Goal: Communication & Community: Answer question/provide support

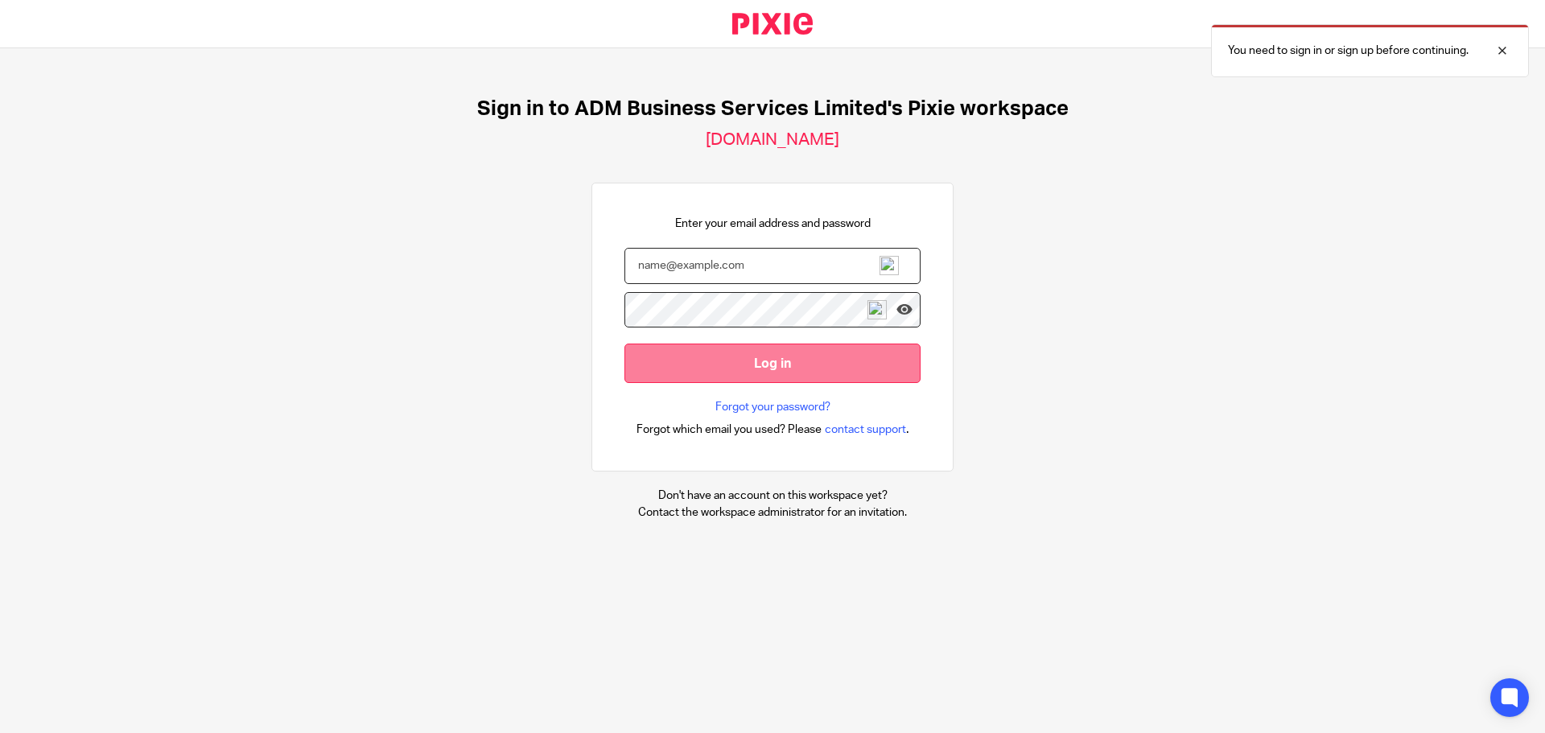
type input "[PERSON_NAME][EMAIL_ADDRESS][DOMAIN_NAME]"
click at [754, 364] on input "Log in" at bounding box center [772, 363] width 296 height 39
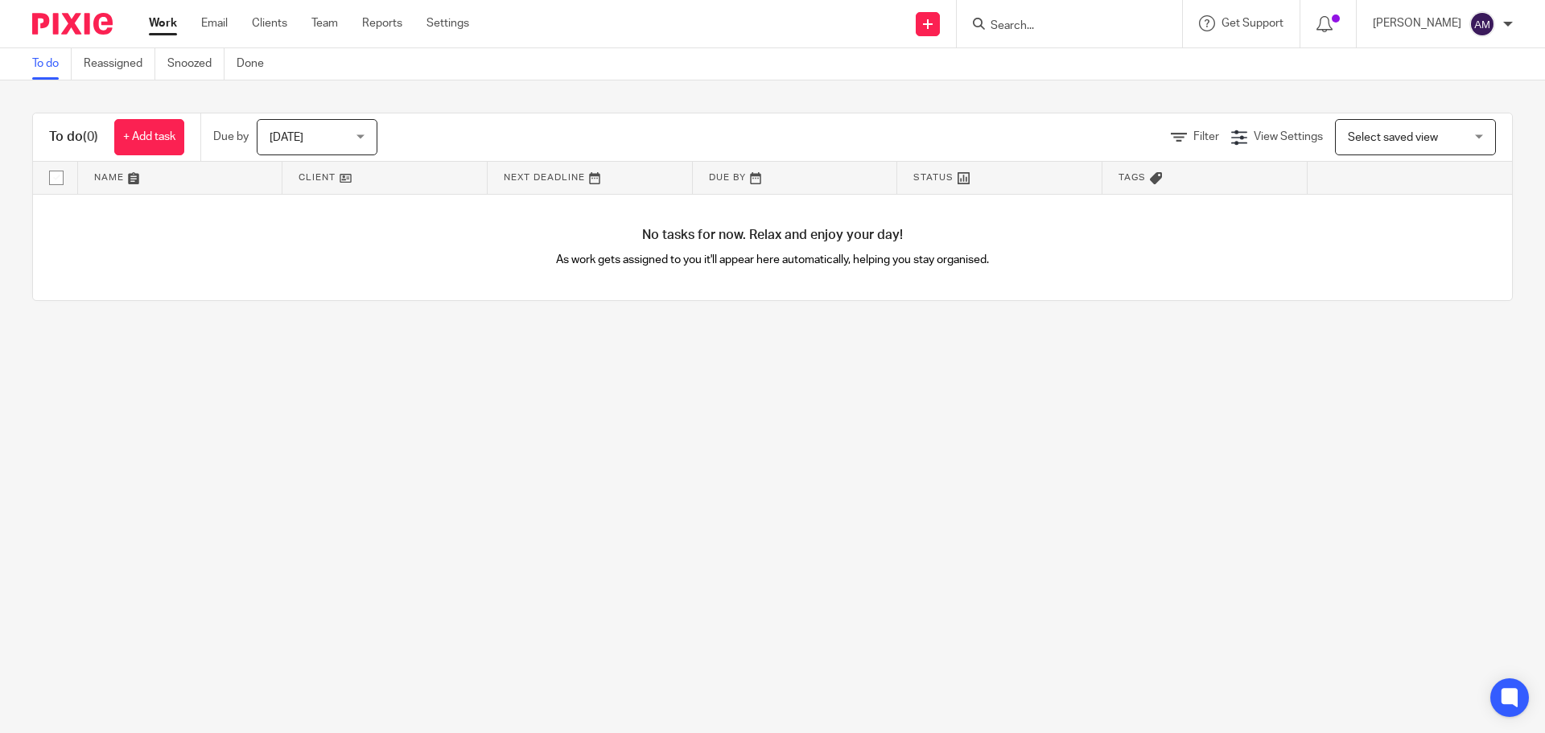
click at [1050, 18] on form at bounding box center [1074, 24] width 171 height 20
click at [1043, 26] on input "Search" at bounding box center [1061, 26] width 145 height 14
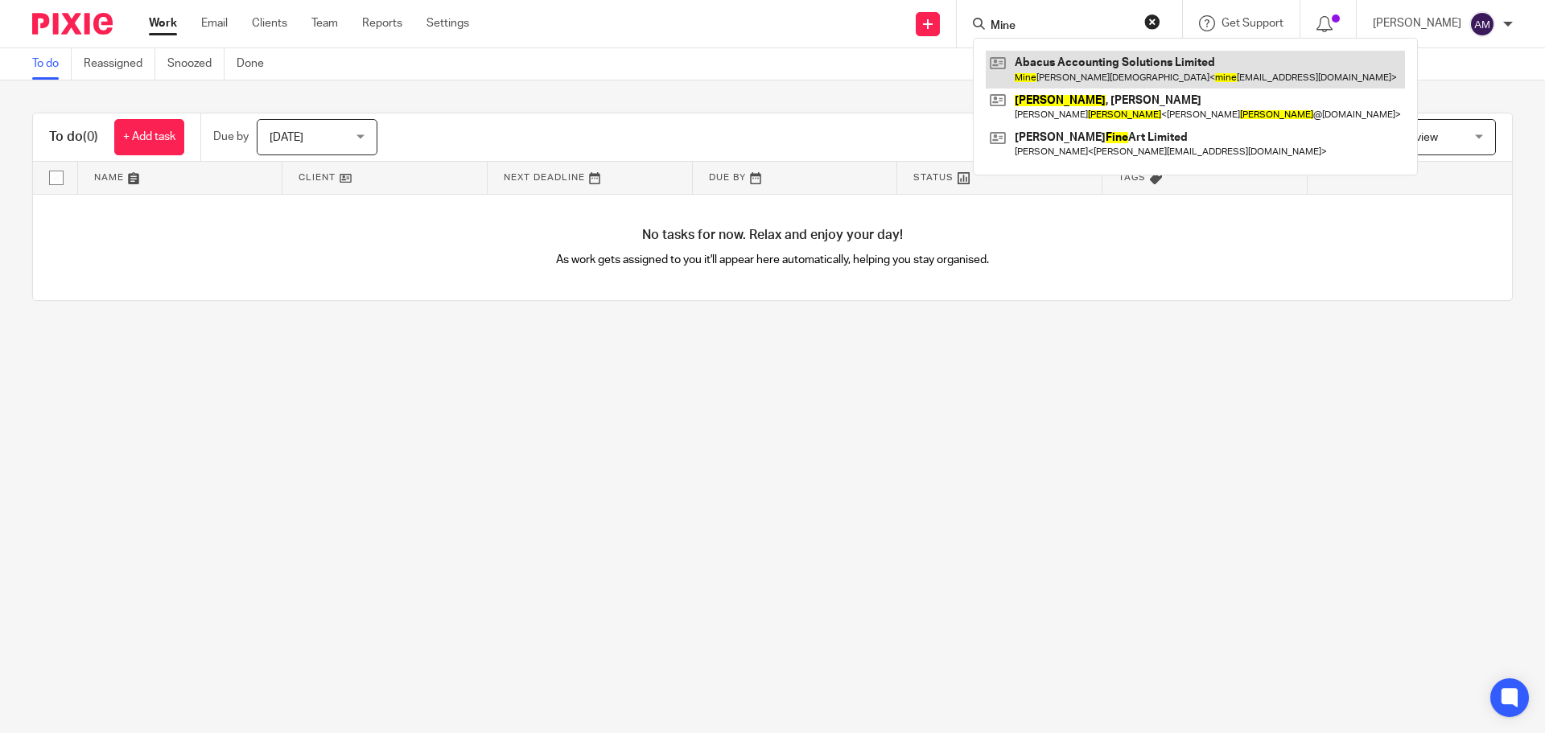
type input "Mine"
click at [1098, 68] on link at bounding box center [1195, 69] width 419 height 37
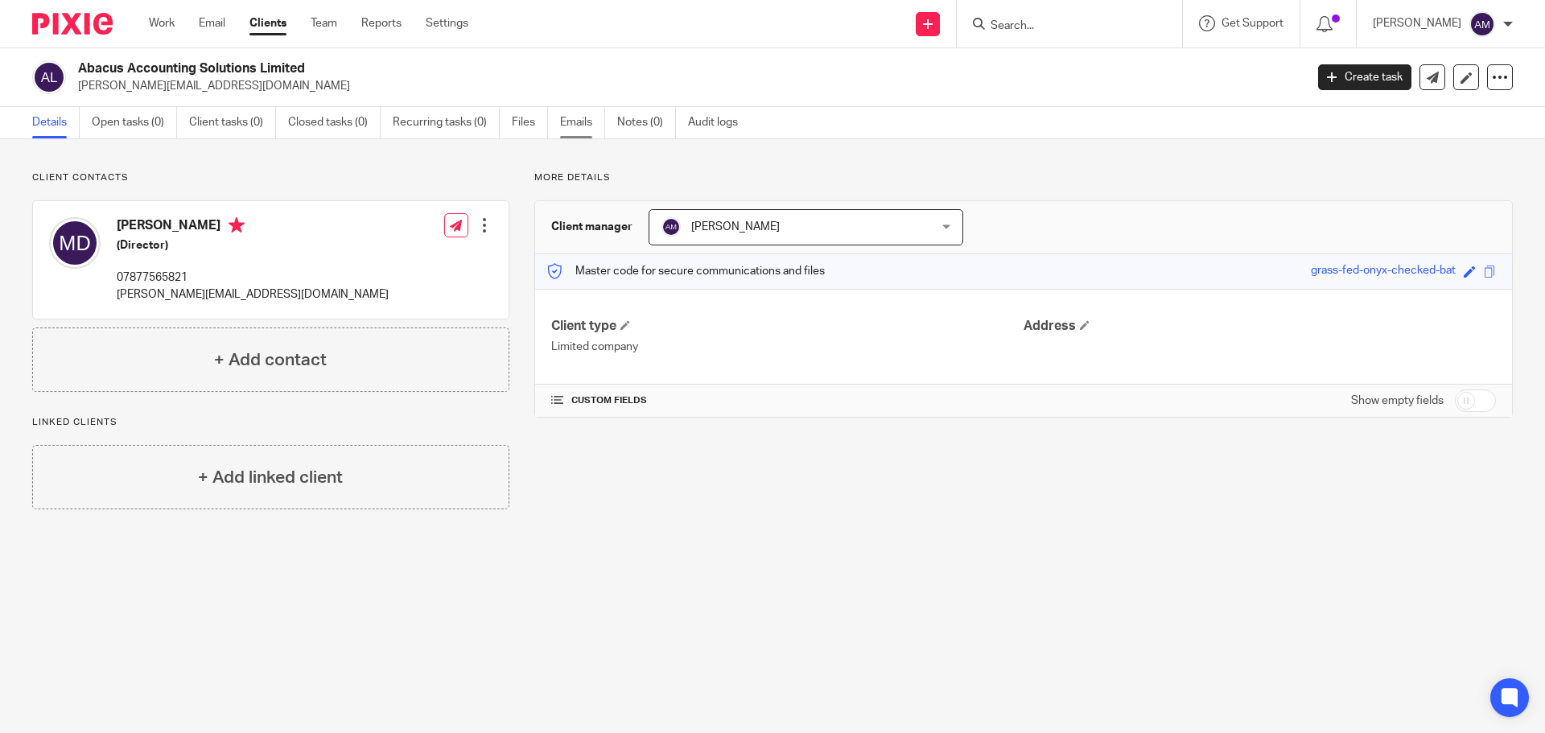
click at [578, 125] on link "Emails" at bounding box center [582, 122] width 45 height 31
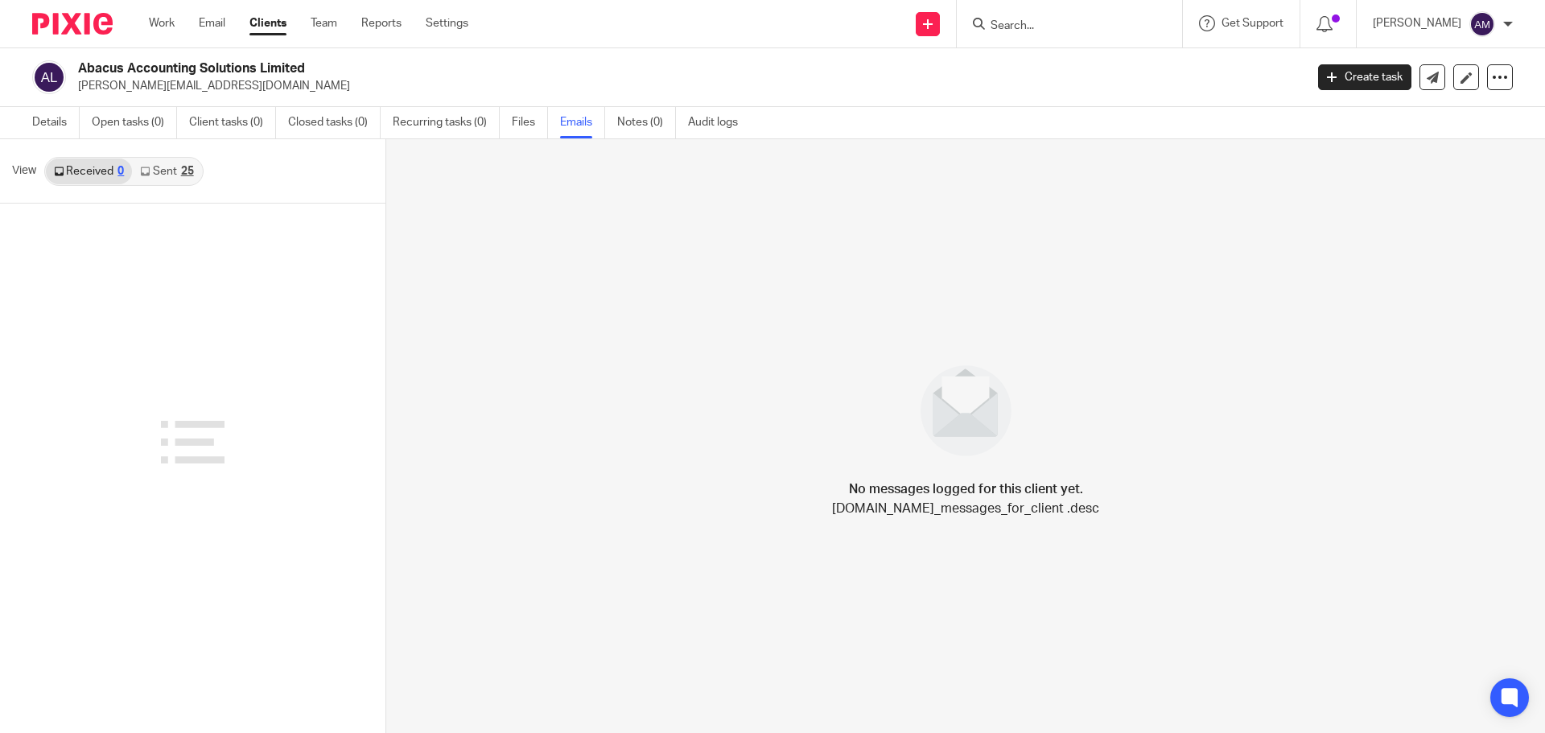
click at [167, 169] on link "Sent 25" at bounding box center [166, 172] width 69 height 26
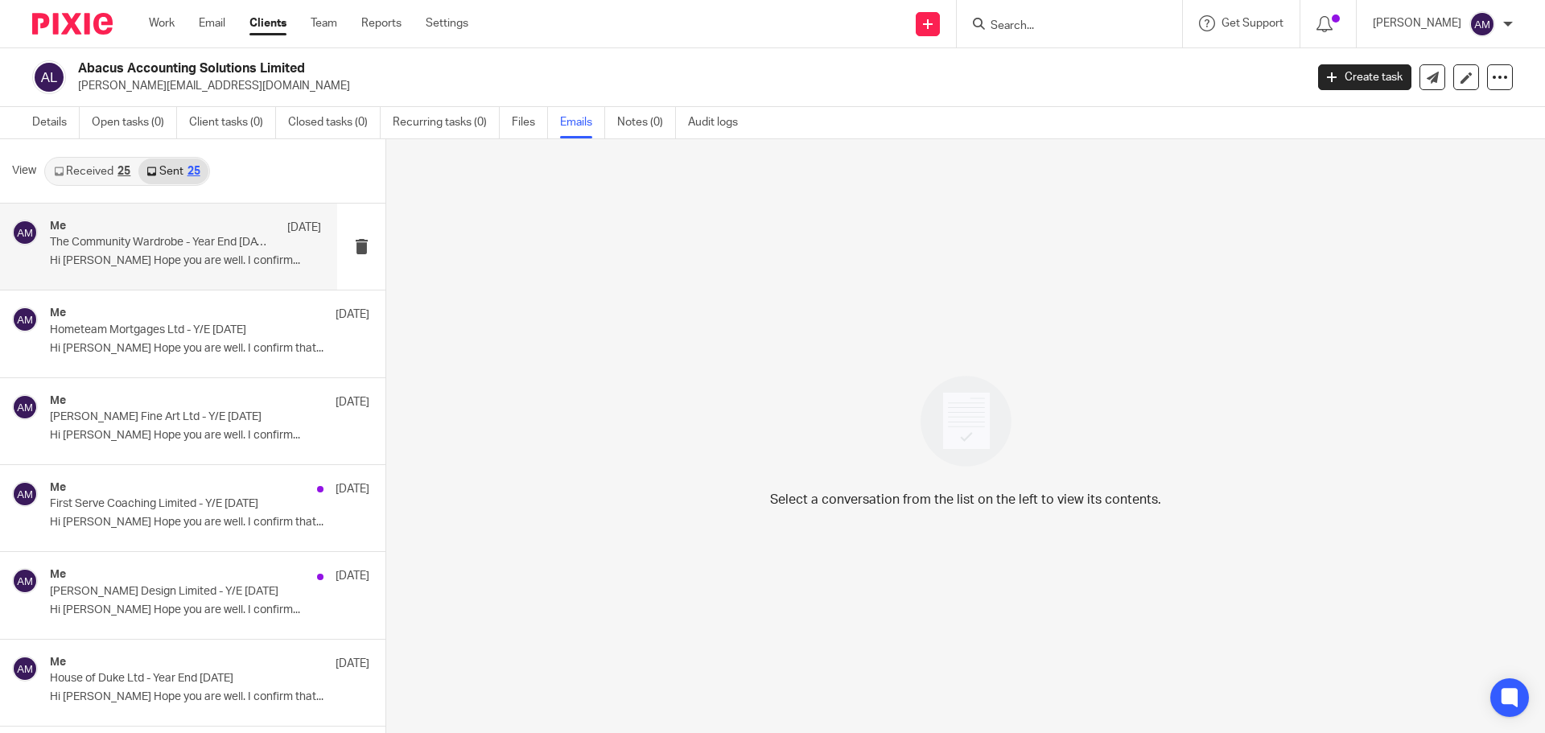
click at [198, 242] on p "The Community Wardrobe - Year End 30/06/2025" at bounding box center [158, 243] width 217 height 14
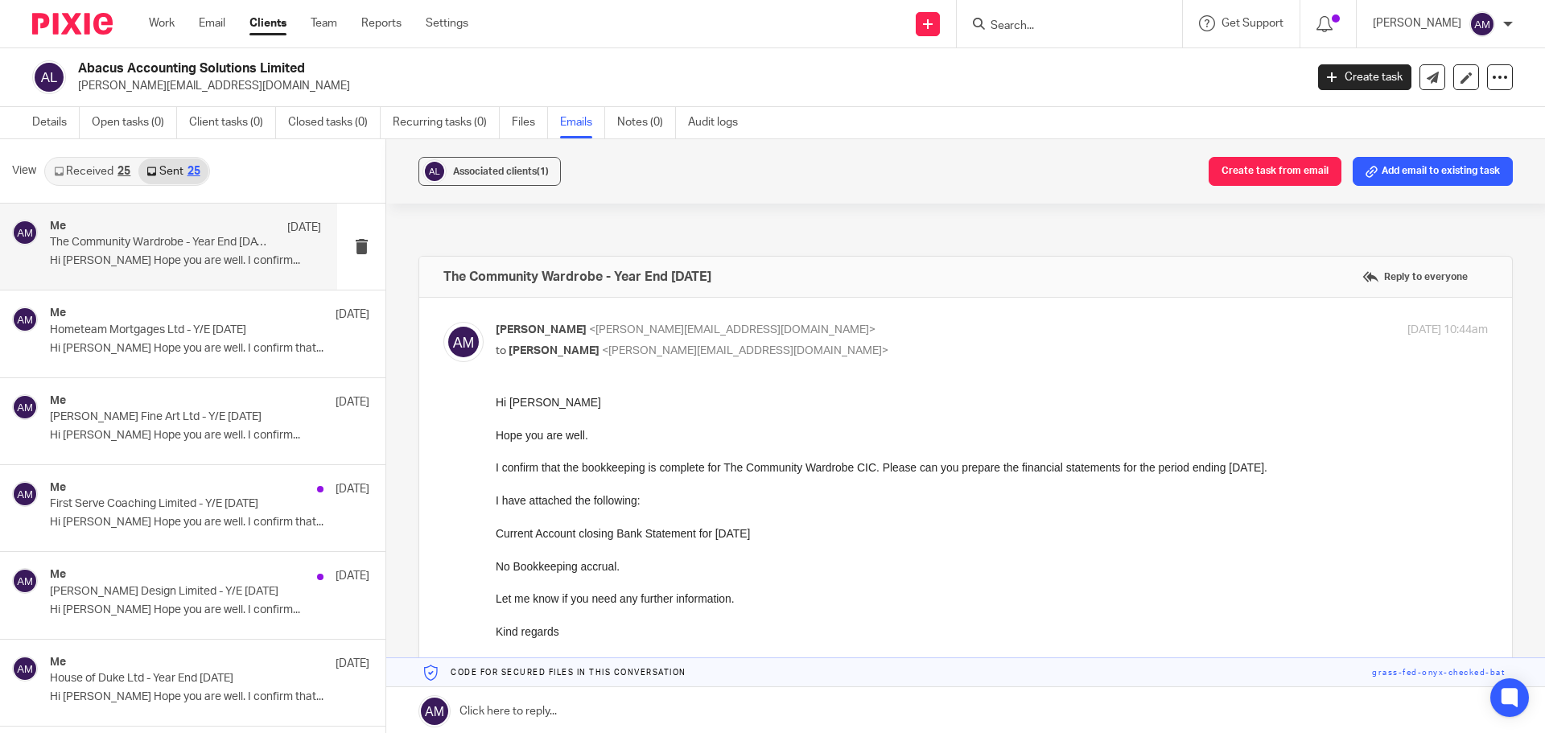
scroll to position [80, 0]
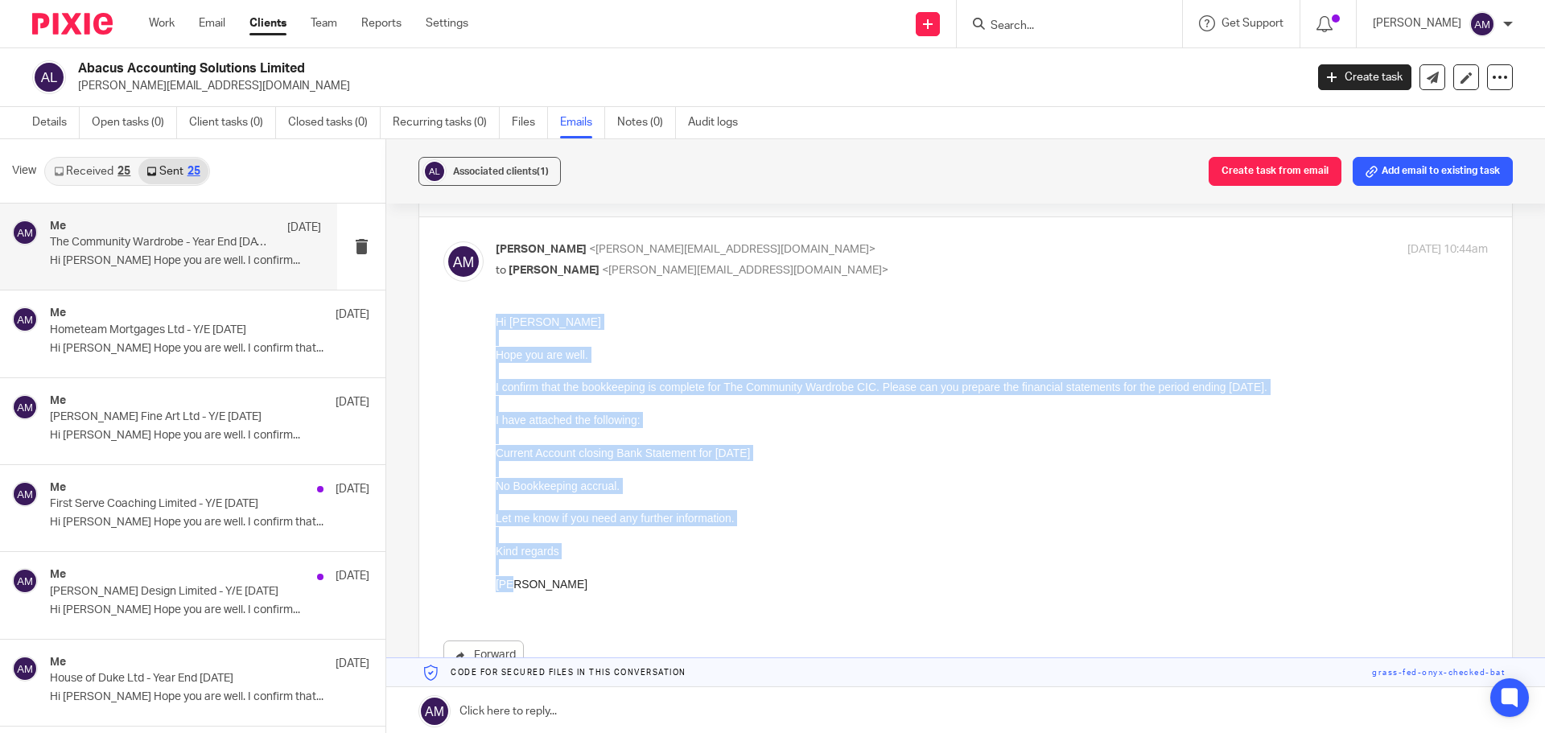
drag, startPoint x: 498, startPoint y: 321, endPoint x: 550, endPoint y: 583, distance: 267.5
click at [550, 583] on div "Hi Minesh Hope you are well. I confirm that the bookkeeping is complete for The…" at bounding box center [992, 461] width 992 height 294
copy div "Hi [PERSON_NAME] Hope you are well. I confirm that the bookkeeping is complete …"
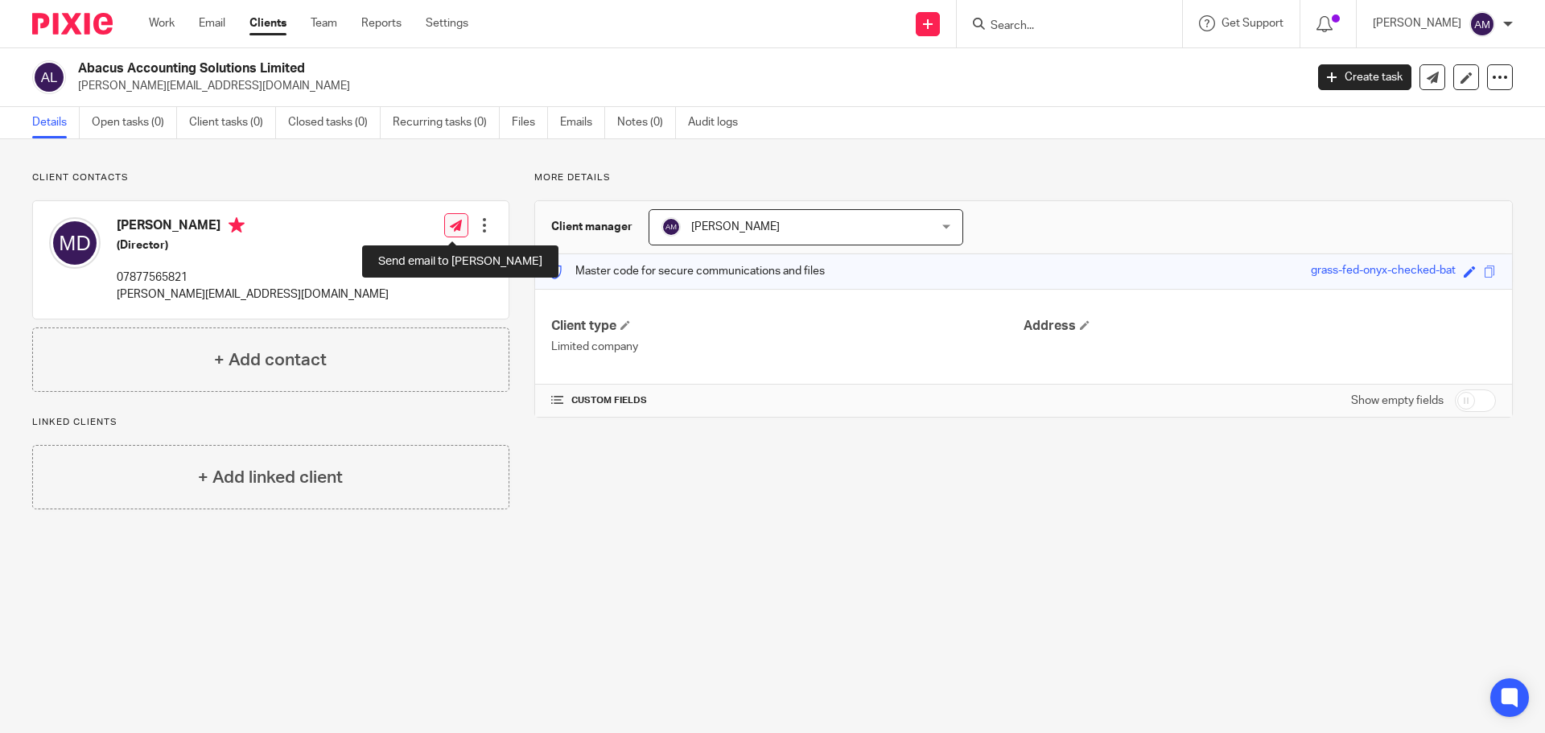
click at [453, 224] on icon at bounding box center [456, 226] width 12 height 12
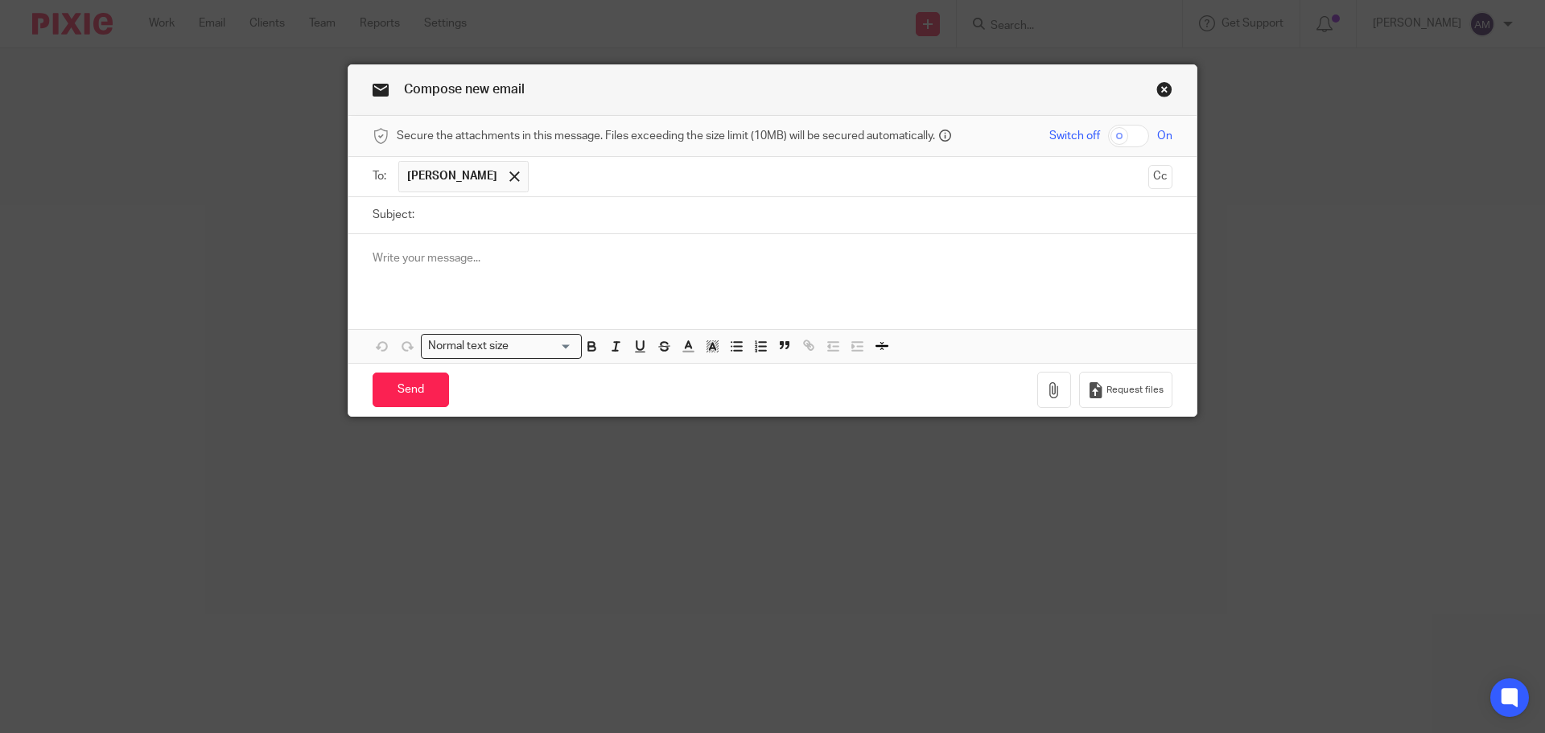
click at [1112, 138] on input "checkbox" at bounding box center [1128, 136] width 41 height 23
checkbox input "true"
click at [457, 257] on p at bounding box center [773, 258] width 800 height 16
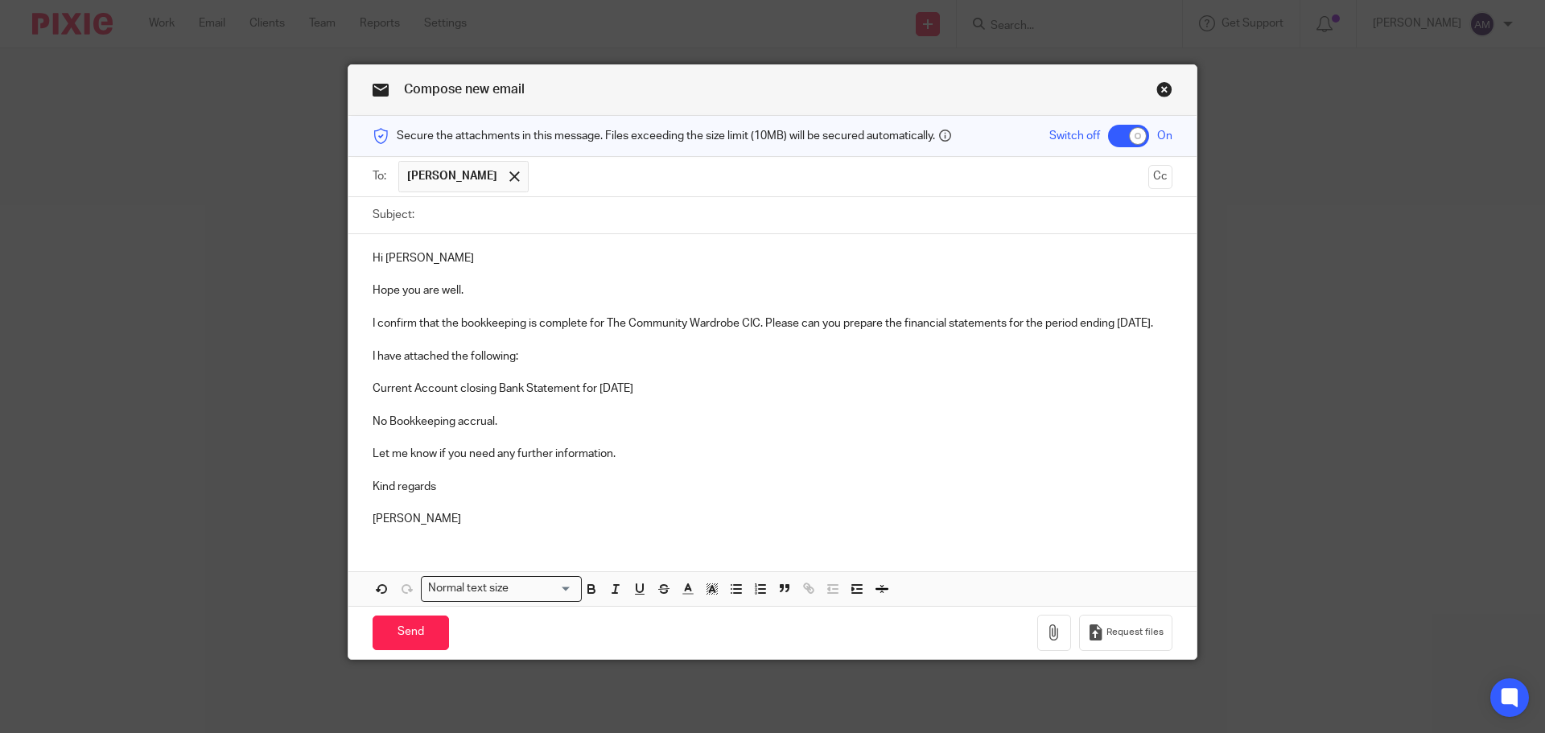
click at [480, 222] on input "Subject:" at bounding box center [797, 215] width 750 height 36
type input "APR Glazing Ltd - Year End [DATE]"
click at [603, 323] on p "I confirm that the bookkeeping is complete for The Community Wardrobe CIC. Plea…" at bounding box center [773, 323] width 800 height 16
click at [1093, 322] on p "I confirm that the bookkeeping is complete for APR Glazing Ltd. Please can you …" at bounding box center [773, 323] width 800 height 16
click at [620, 388] on p "Current Account closing Bank Statement for [DATE]" at bounding box center [773, 389] width 800 height 16
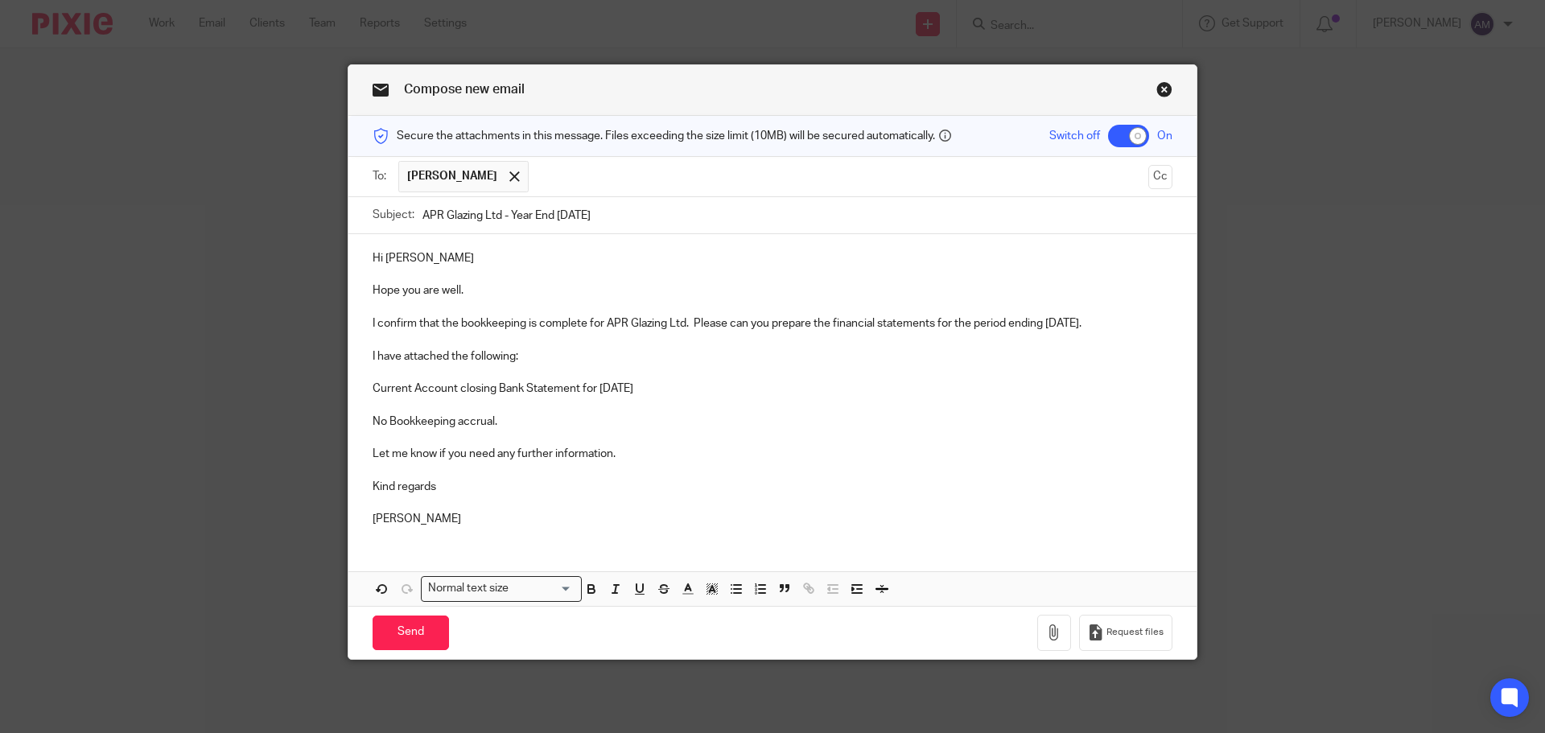
click at [604, 393] on p "Current Account closing Bank Statement for [DATE]" at bounding box center [773, 389] width 800 height 16
click at [655, 389] on p "Current Account closing Bank Statement for [DATE]" at bounding box center [773, 389] width 800 height 16
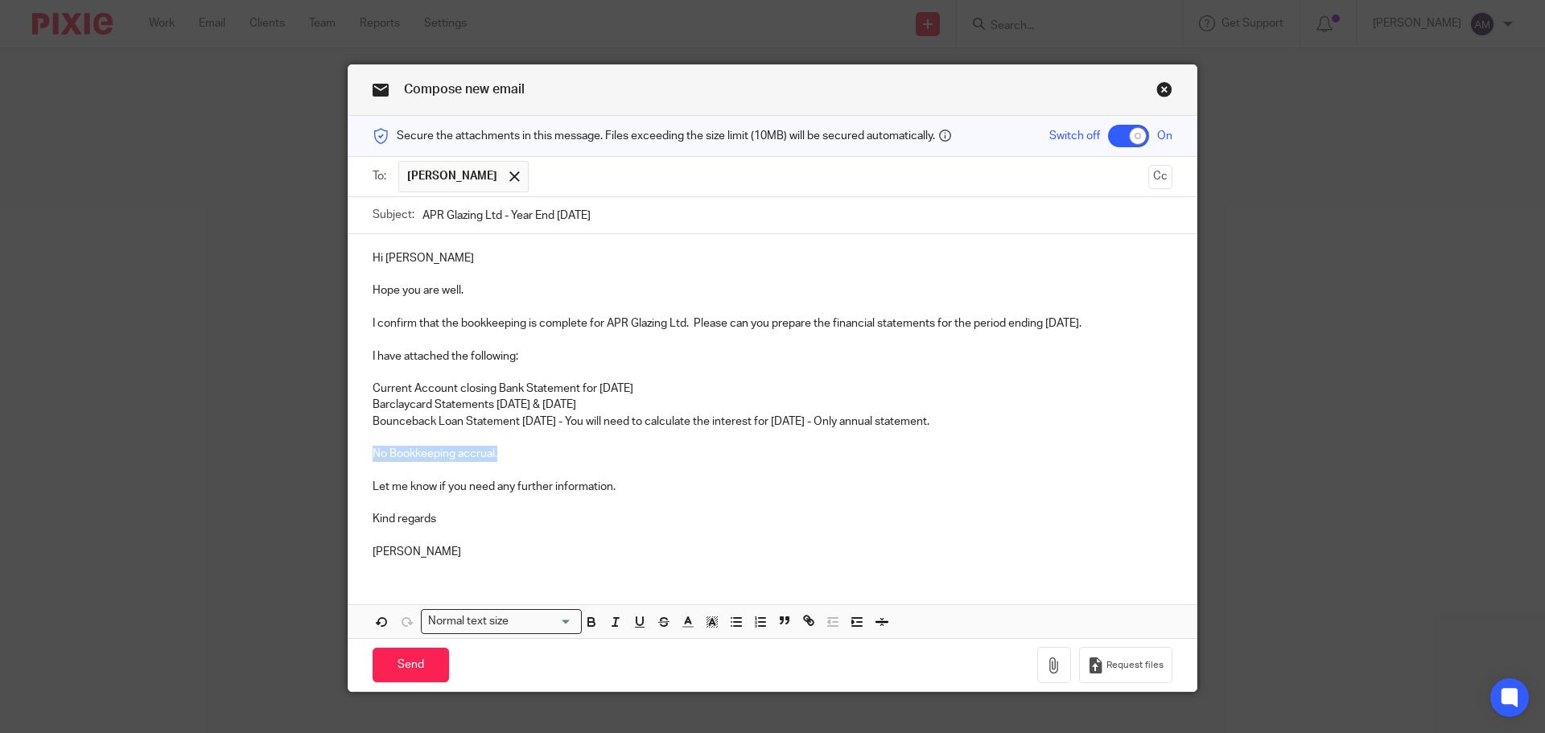
drag, startPoint x: 365, startPoint y: 456, endPoint x: 500, endPoint y: 455, distance: 135.2
click at [500, 455] on div "Hi [PERSON_NAME] Hope you are well. I confirm that the bookkeeping is complete …" at bounding box center [772, 403] width 848 height 338
click at [373, 439] on p at bounding box center [773, 438] width 800 height 16
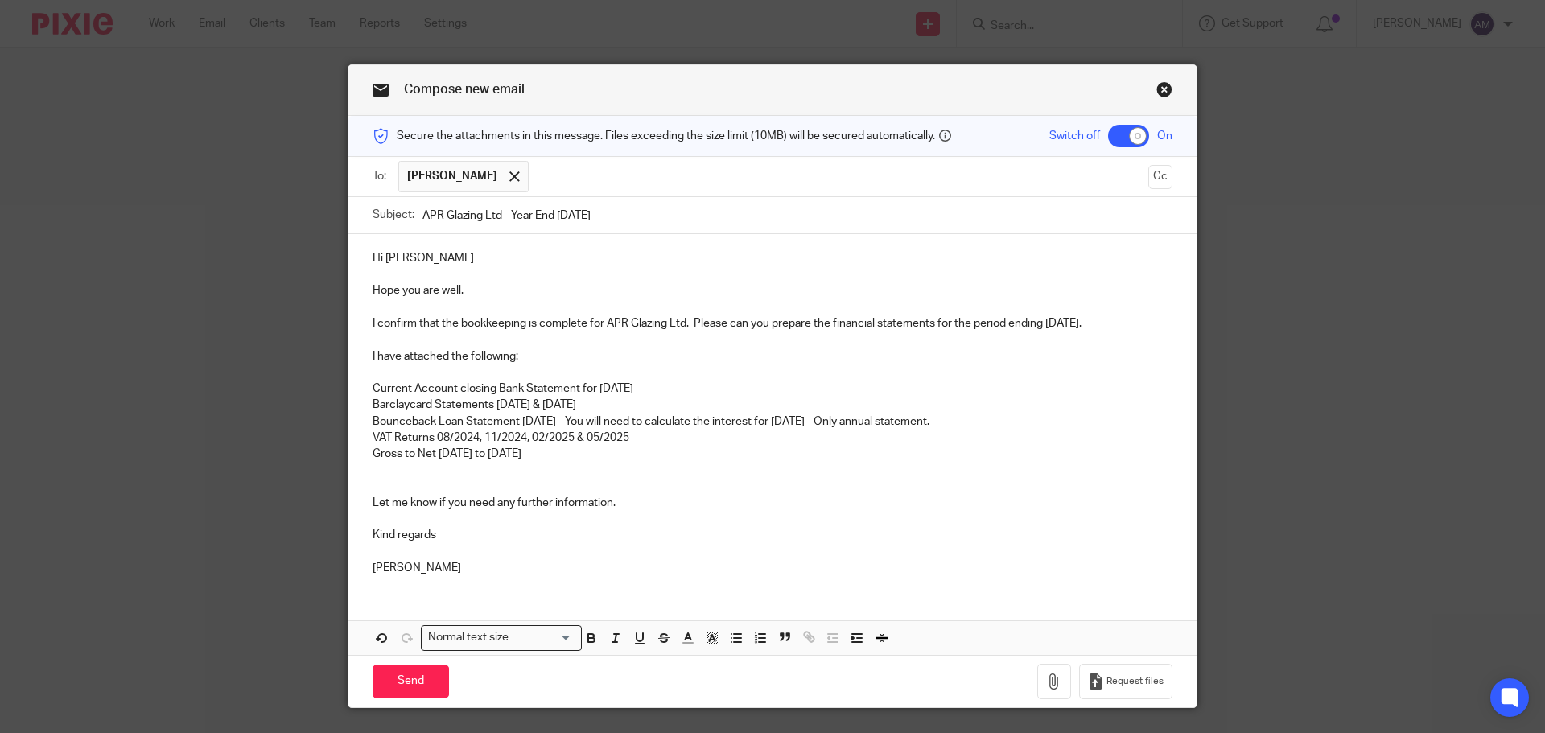
click at [373, 475] on p at bounding box center [773, 470] width 800 height 16
click at [1046, 681] on icon "button" at bounding box center [1054, 681] width 16 height 16
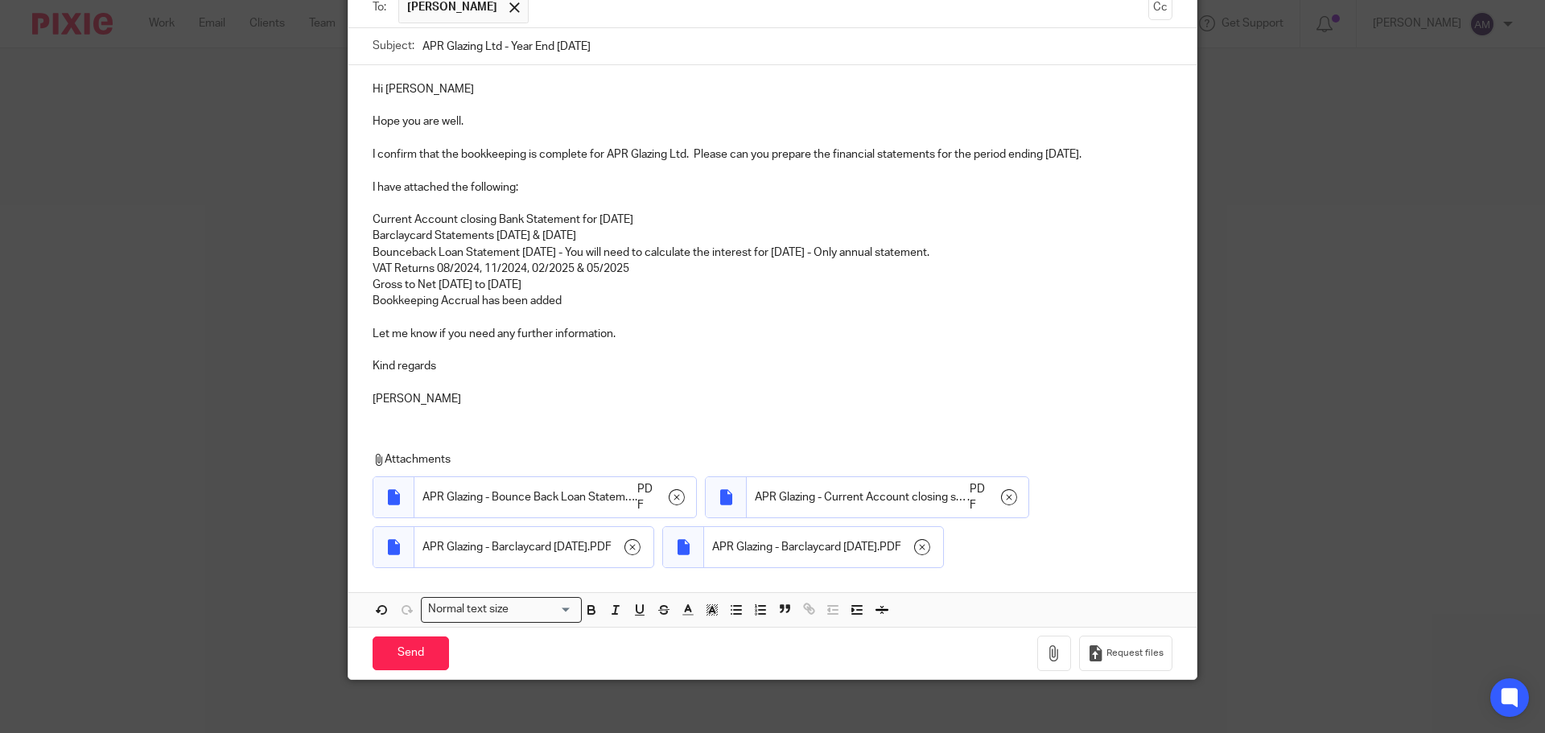
scroll to position [180, 0]
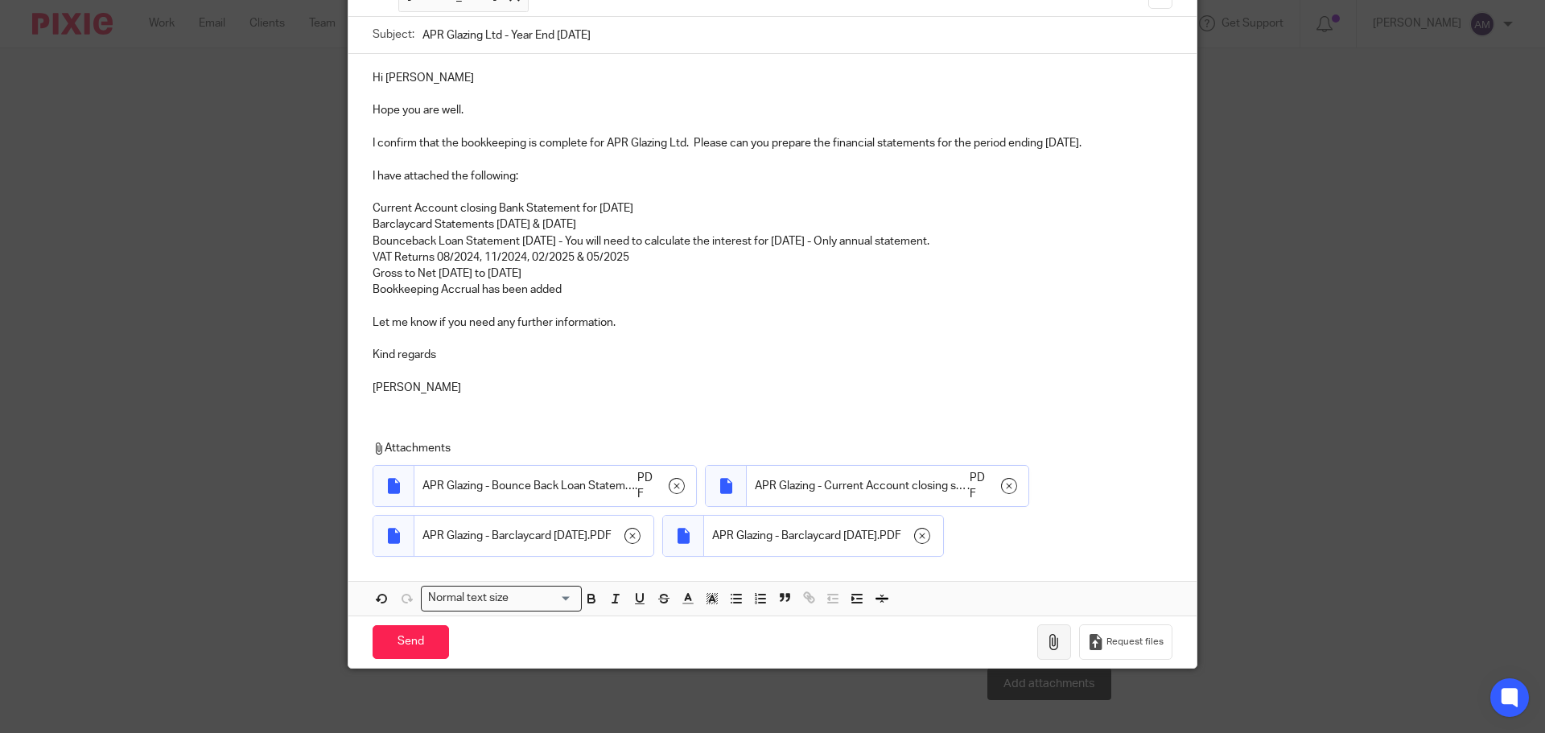
click at [1050, 640] on icon "button" at bounding box center [1054, 642] width 16 height 16
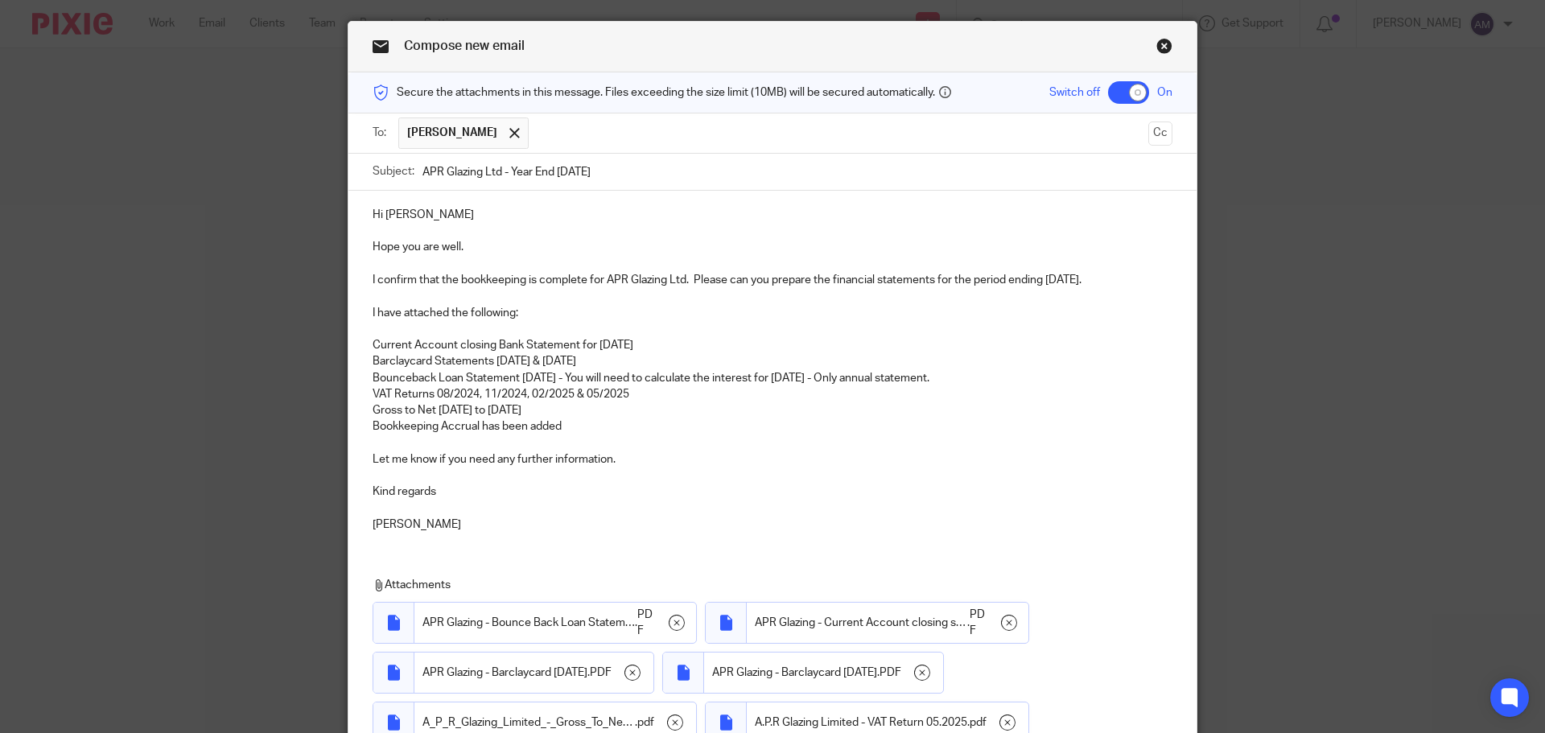
scroll to position [0, 0]
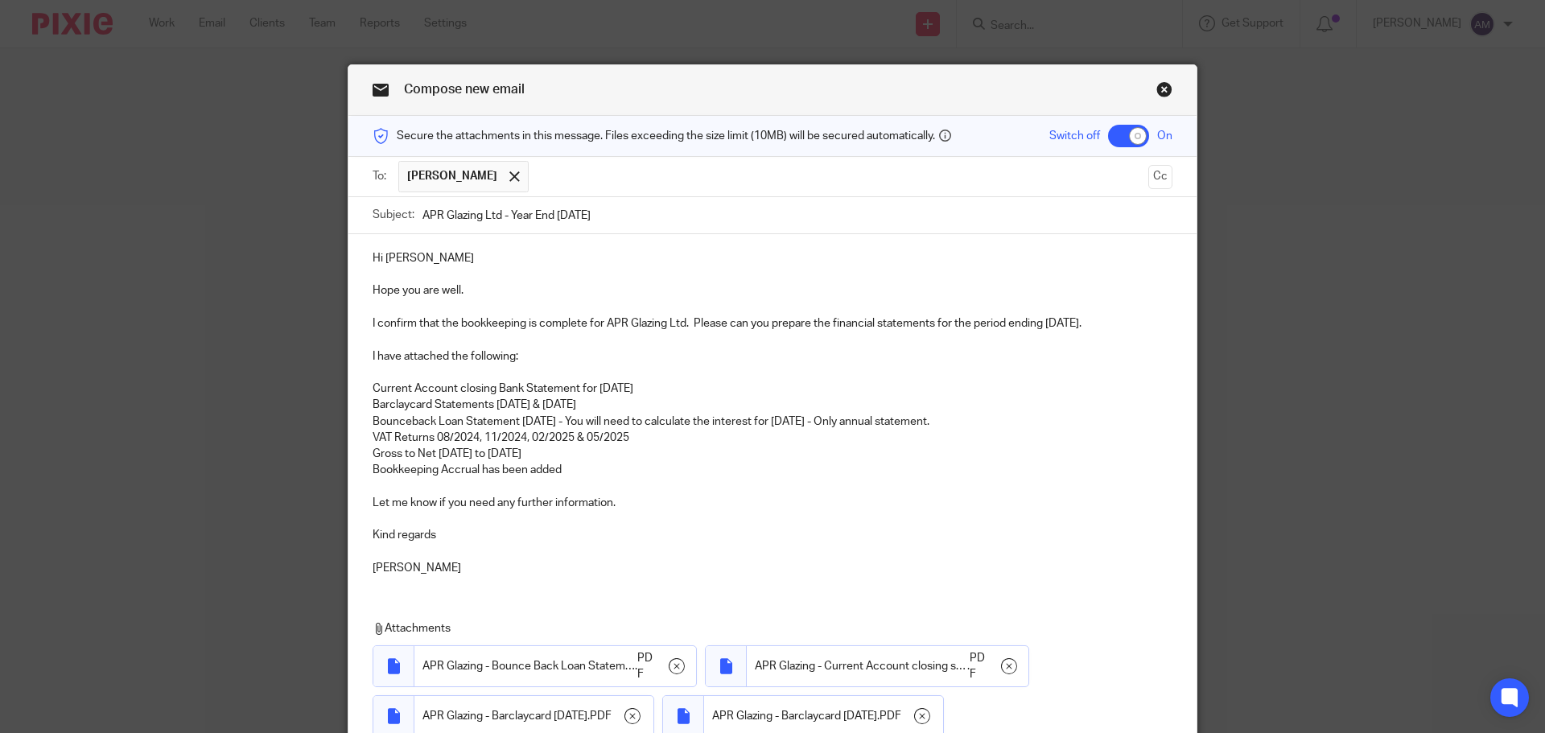
click at [1146, 321] on p "I confirm that the bookkeeping is complete for APR Glazing Ltd. Please can you …" at bounding box center [773, 323] width 800 height 16
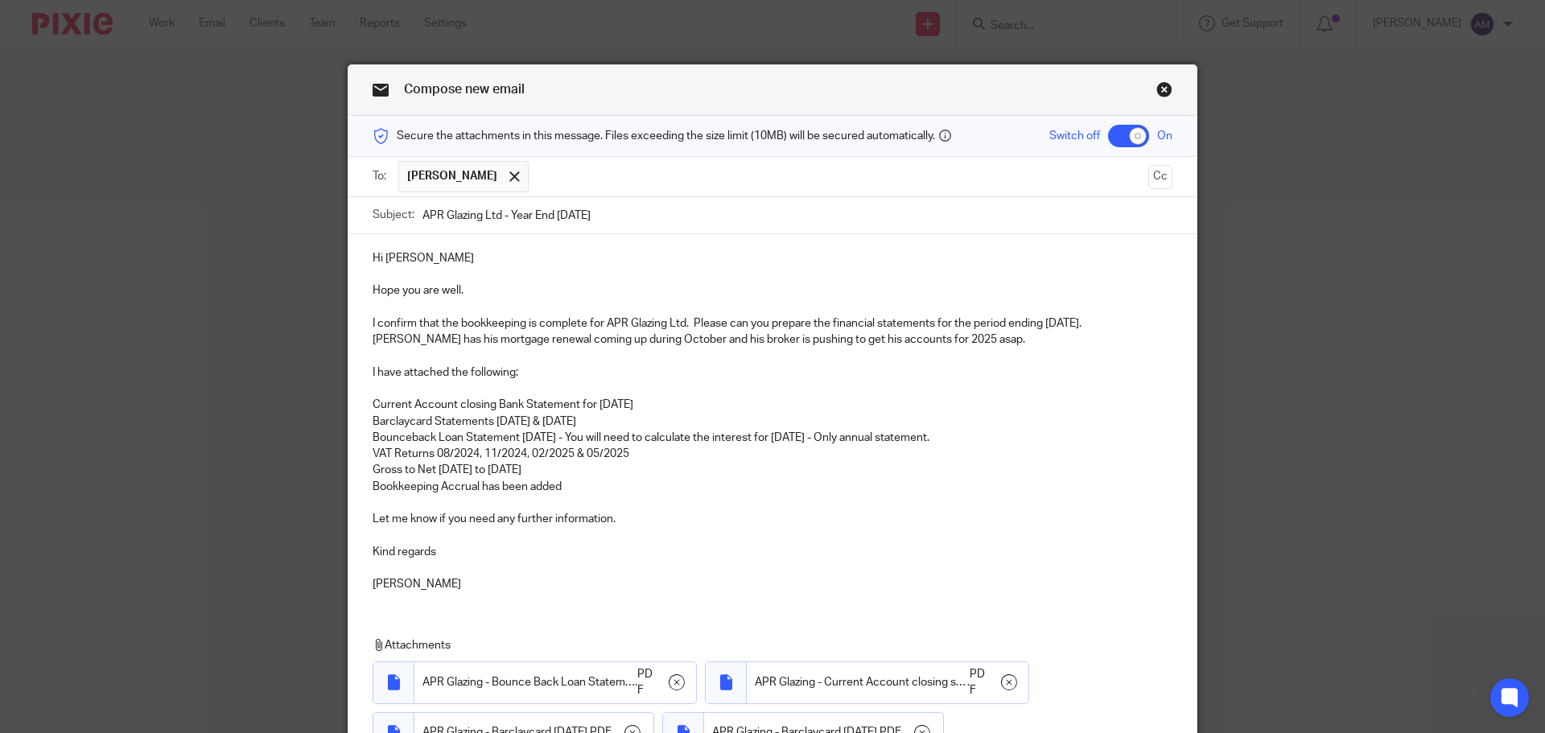
click at [965, 443] on p "Bounceback Loan Statement [DATE] - You will need to calculate the interest for …" at bounding box center [773, 438] width 800 height 16
click at [434, 469] on p "Gross to Net [DATE] to [DATE]" at bounding box center [773, 470] width 800 height 16
click at [649, 471] on p "Gross to Net payroll report [DATE] to [DATE]" at bounding box center [773, 470] width 800 height 16
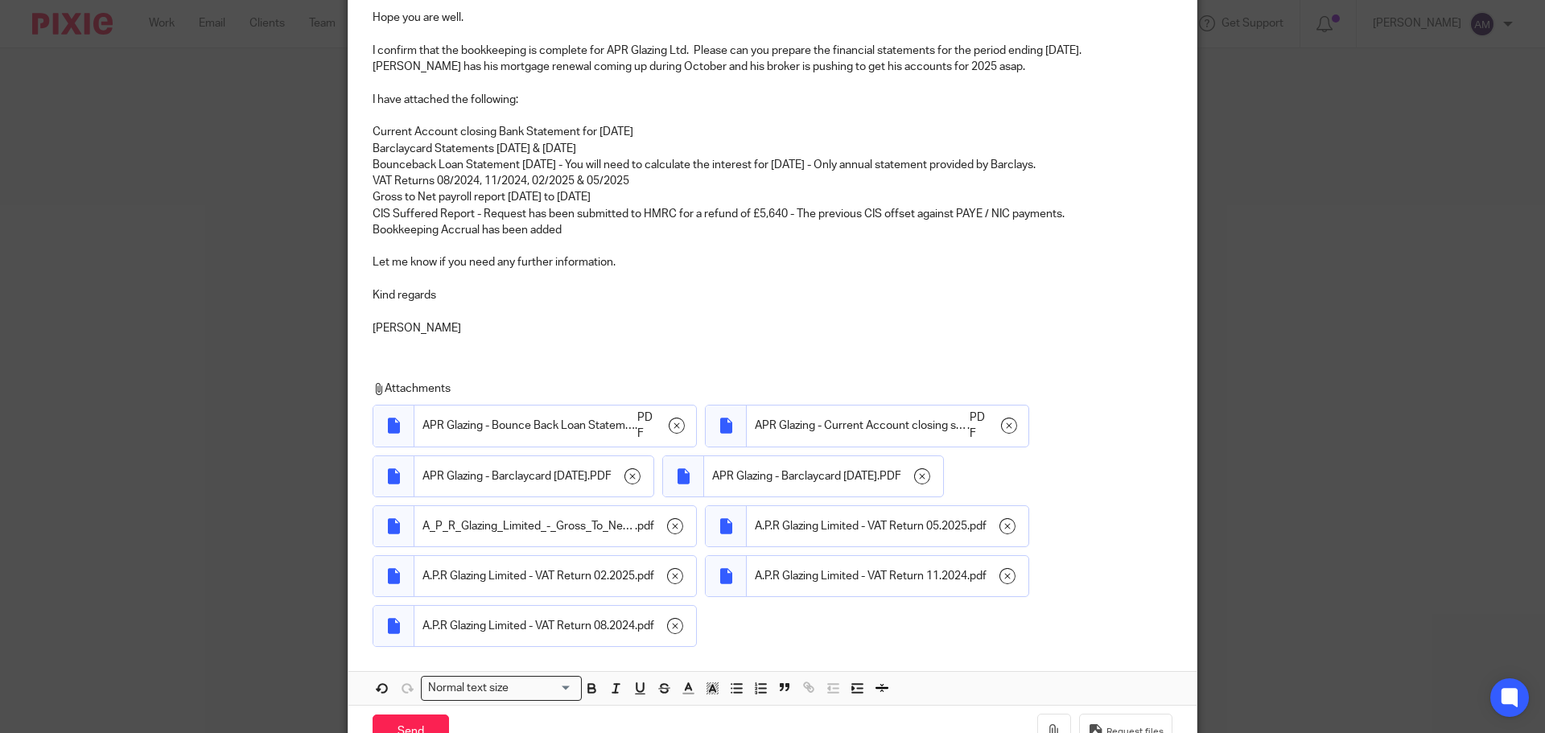
scroll to position [364, 0]
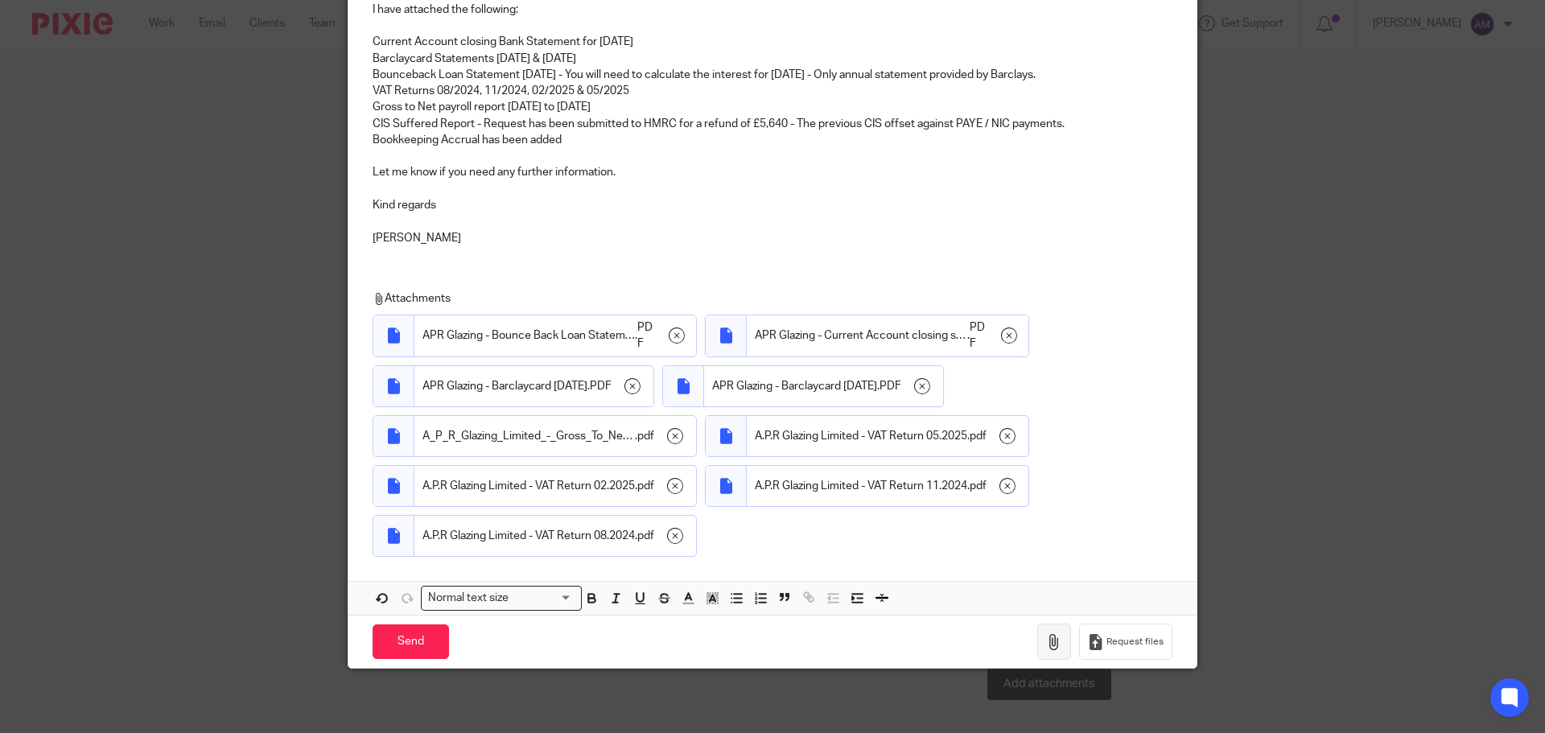
click at [1050, 640] on icon "button" at bounding box center [1054, 642] width 16 height 16
click at [1052, 640] on icon "button" at bounding box center [1054, 642] width 16 height 16
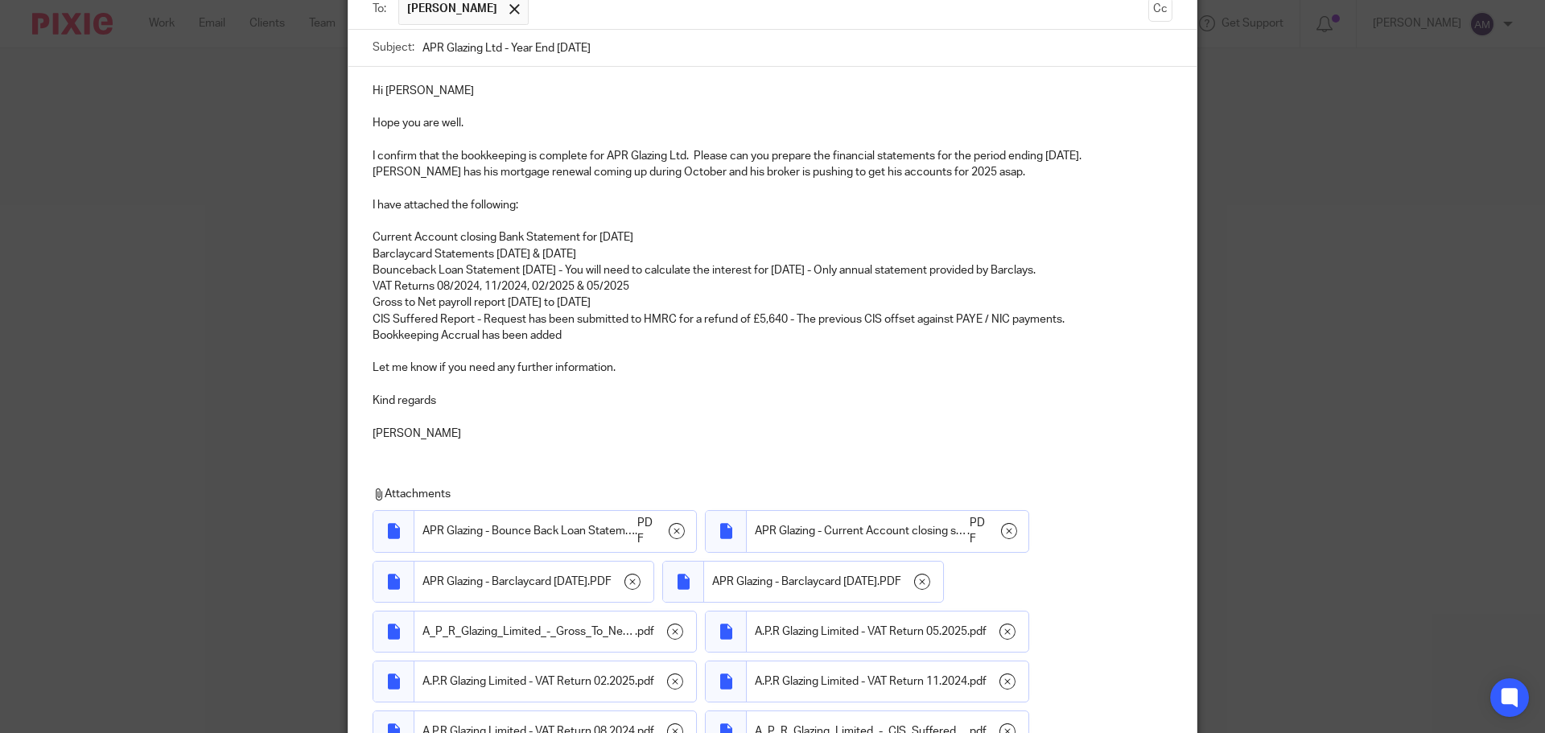
scroll to position [123, 0]
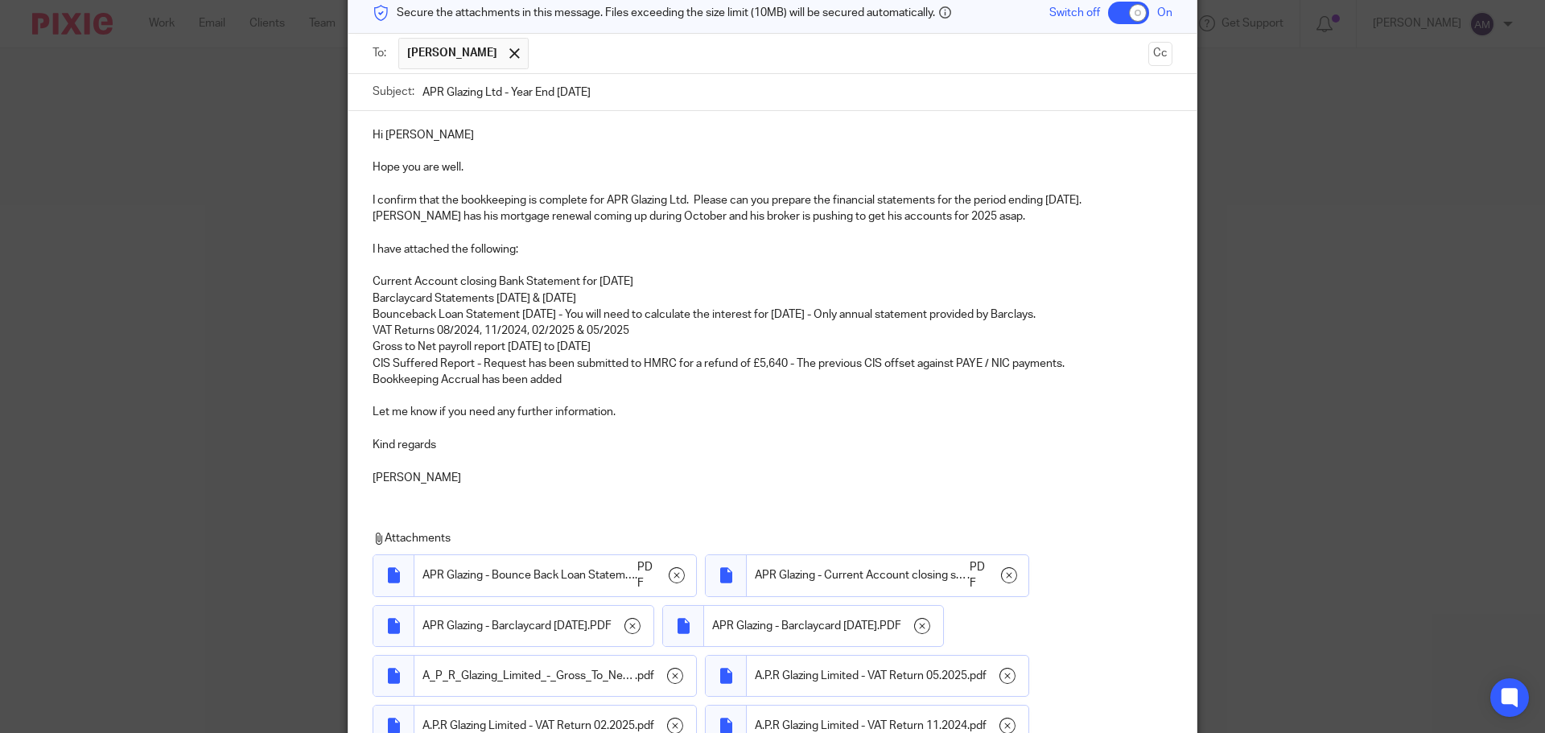
click at [1126, 199] on p "I confirm that the bookkeeping is complete for APR Glazing Ltd. Please can you …" at bounding box center [773, 208] width 800 height 33
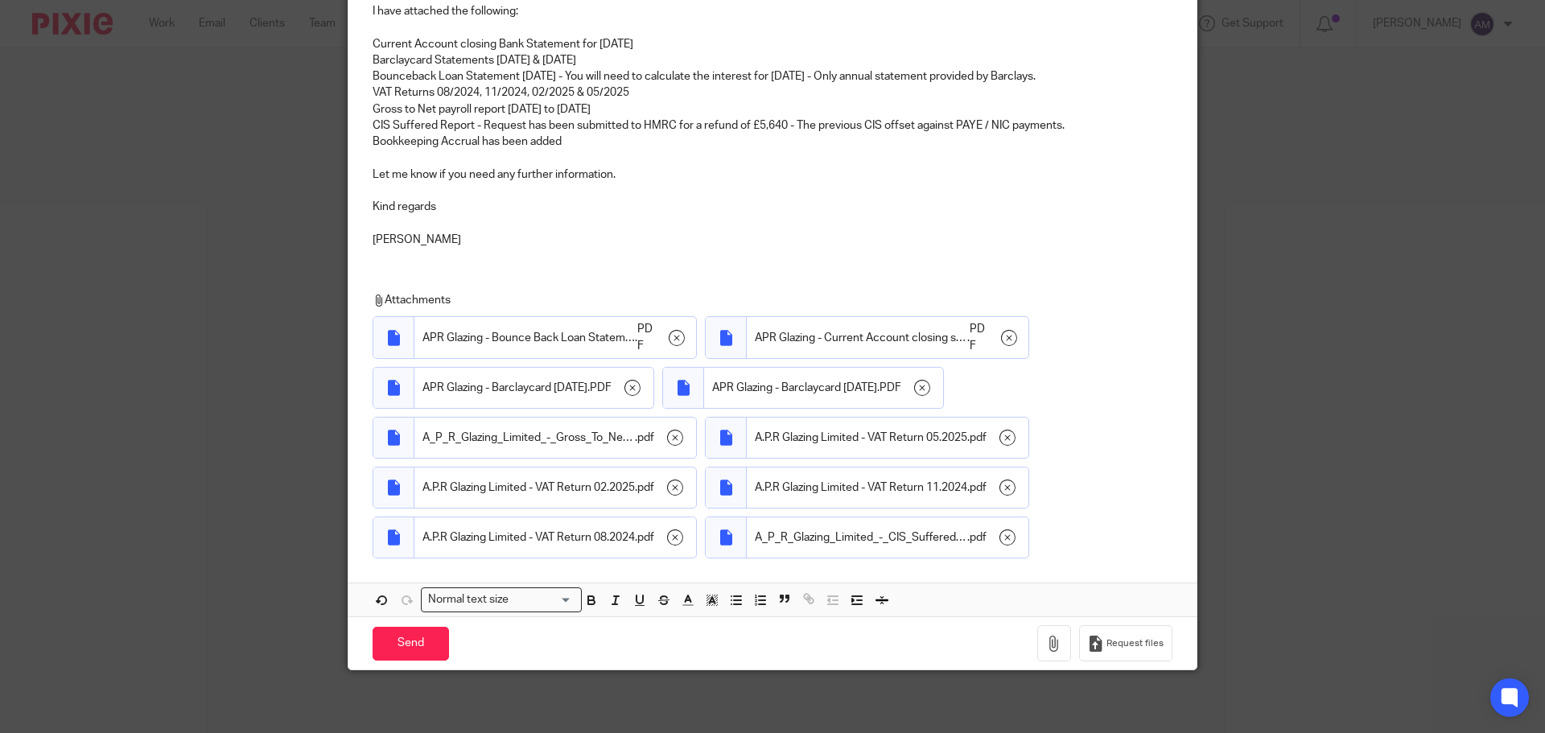
scroll to position [381, 0]
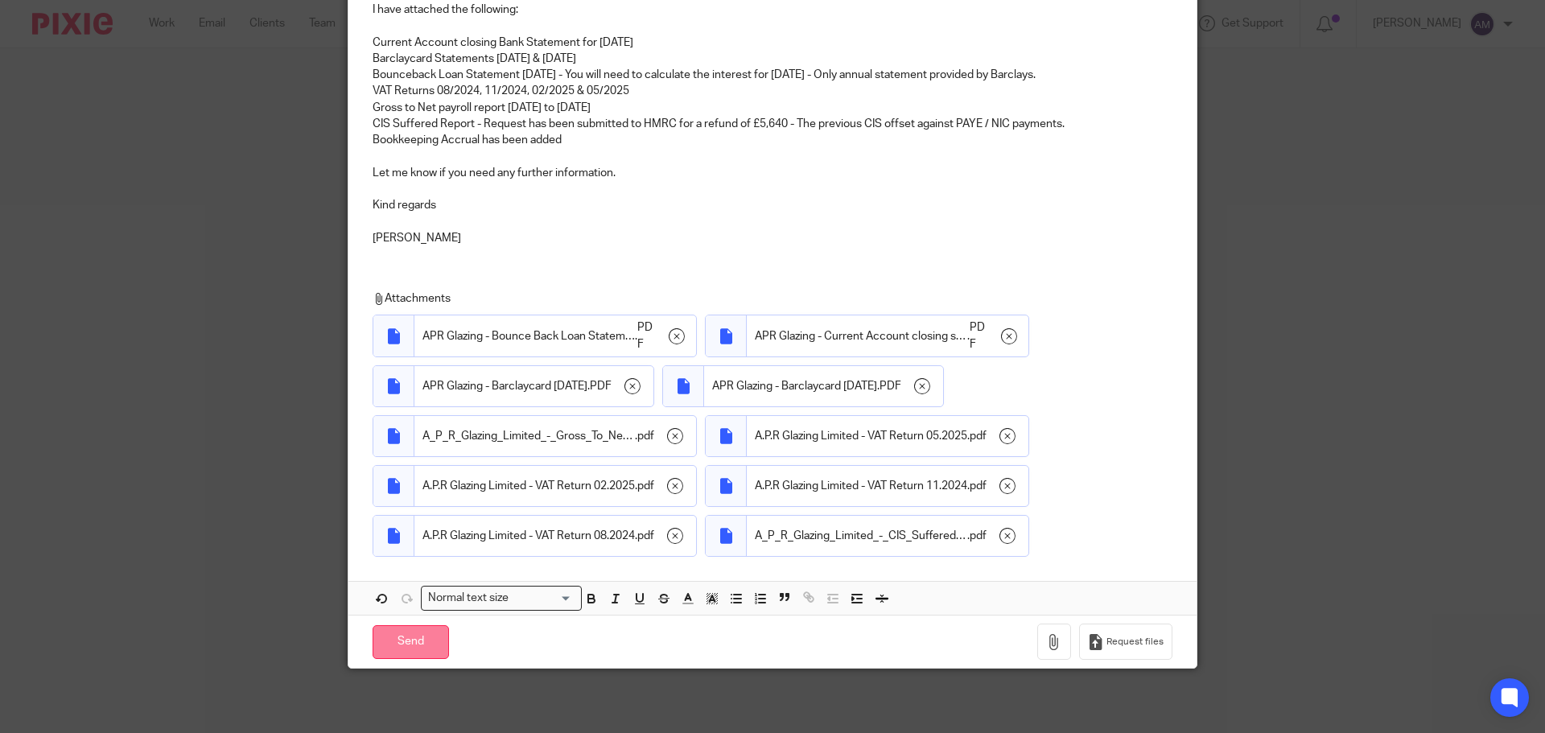
click at [406, 641] on input "Send" at bounding box center [411, 642] width 76 height 35
